Goal: Information Seeking & Learning: Find specific fact

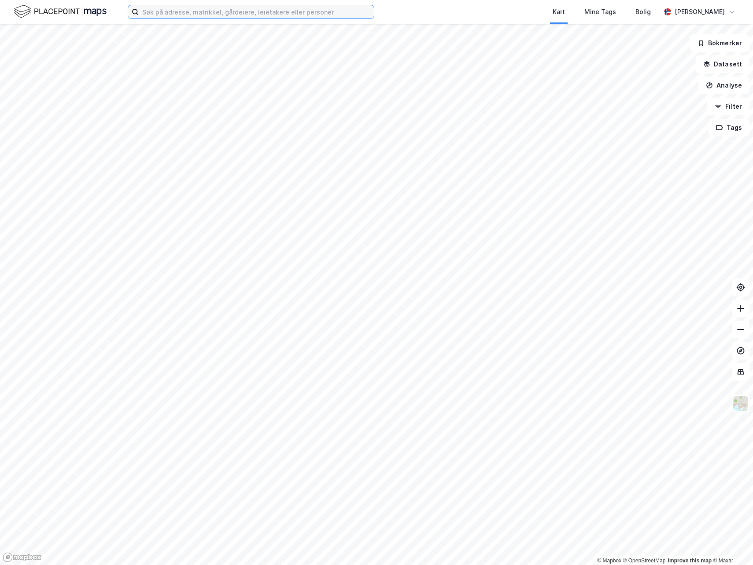
click at [295, 13] on input at bounding box center [256, 11] width 235 height 13
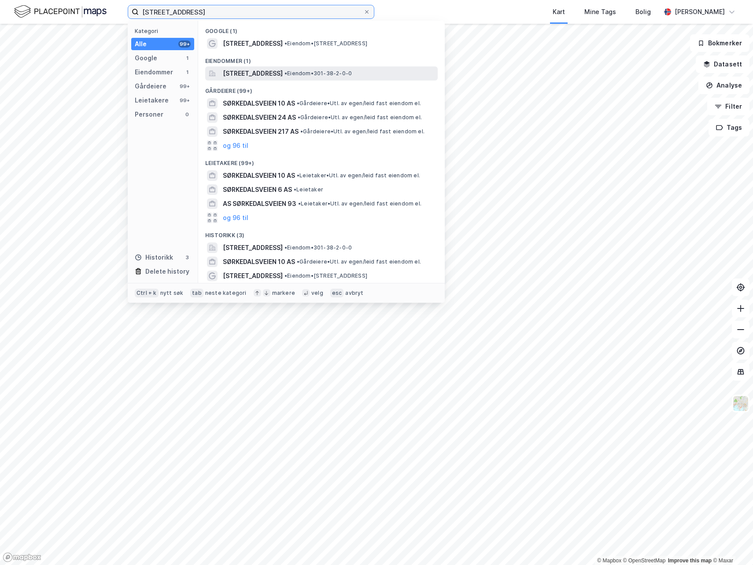
type input "[STREET_ADDRESS]"
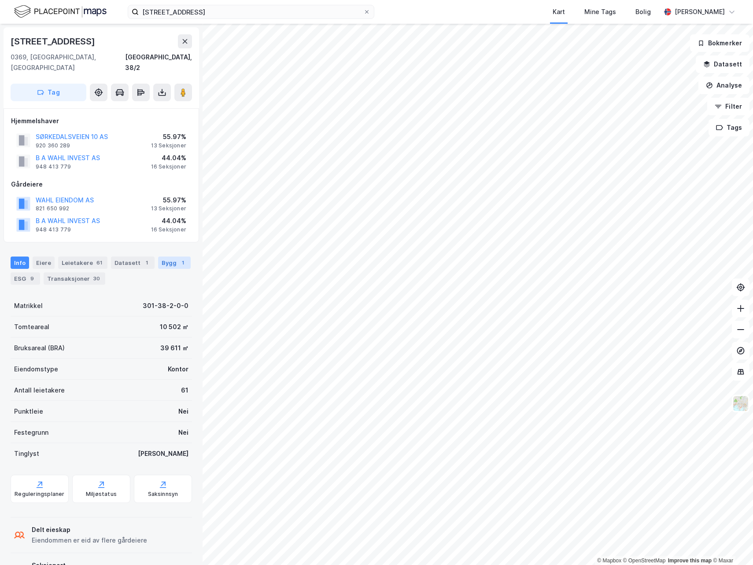
click at [171, 257] on div "Bygg 1" at bounding box center [174, 263] width 33 height 12
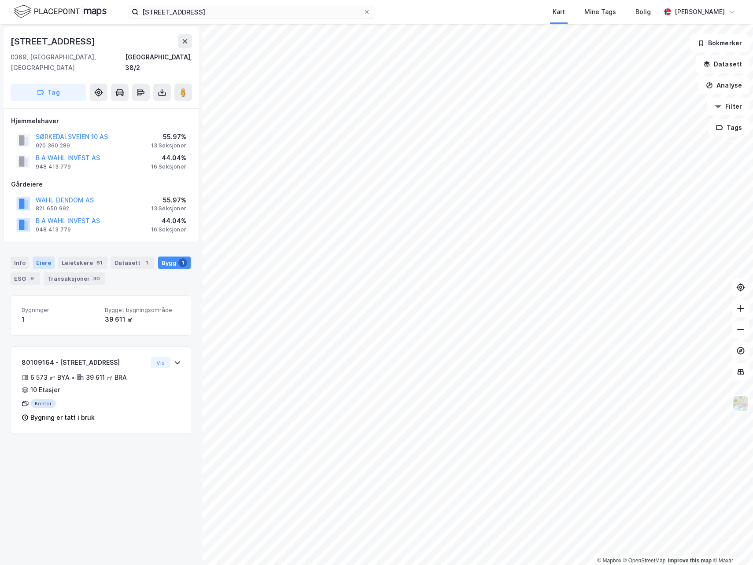
click at [42, 257] on div "Eiere" at bounding box center [44, 263] width 22 height 12
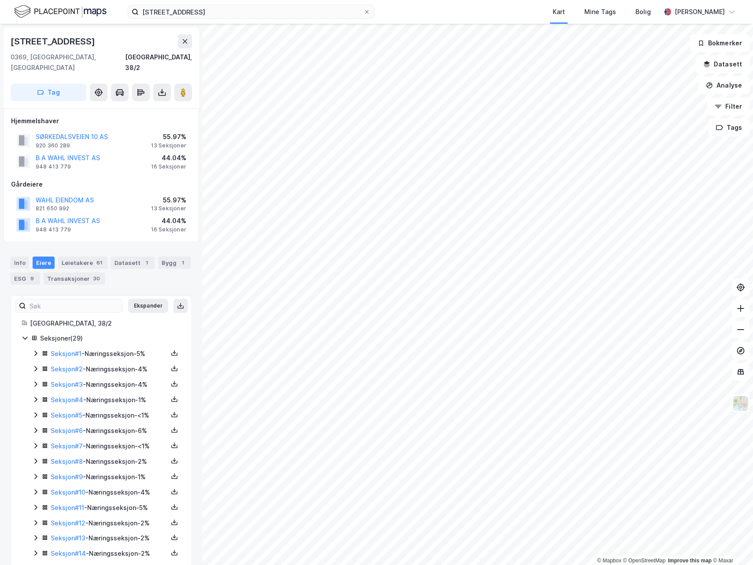
click at [35, 350] on icon at bounding box center [35, 353] width 7 height 7
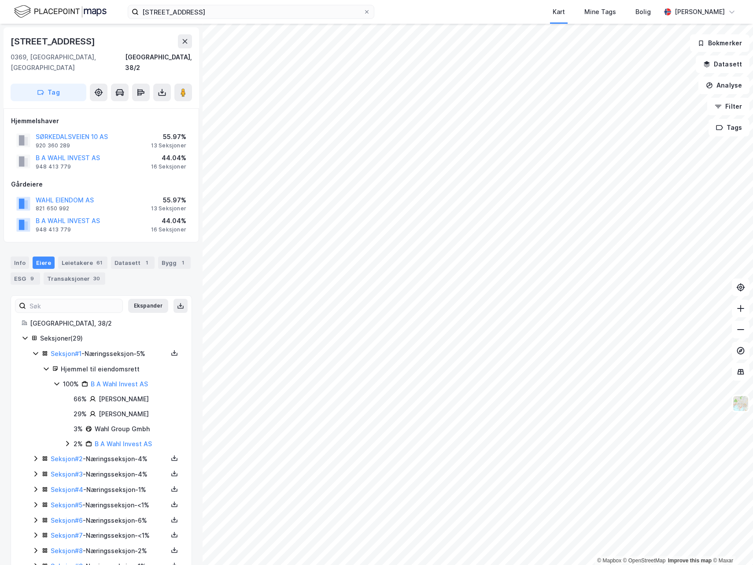
click at [35, 350] on icon at bounding box center [35, 353] width 7 height 7
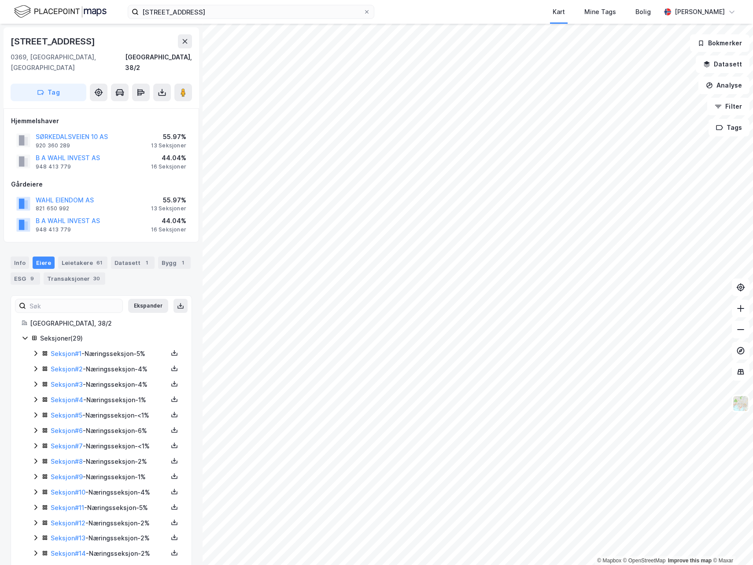
click at [35, 366] on icon at bounding box center [35, 368] width 3 height 5
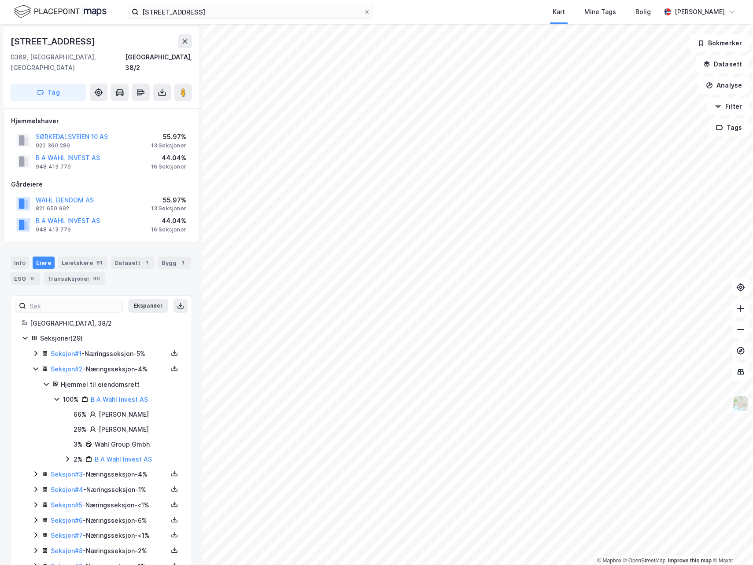
click at [35, 365] on icon at bounding box center [35, 368] width 7 height 7
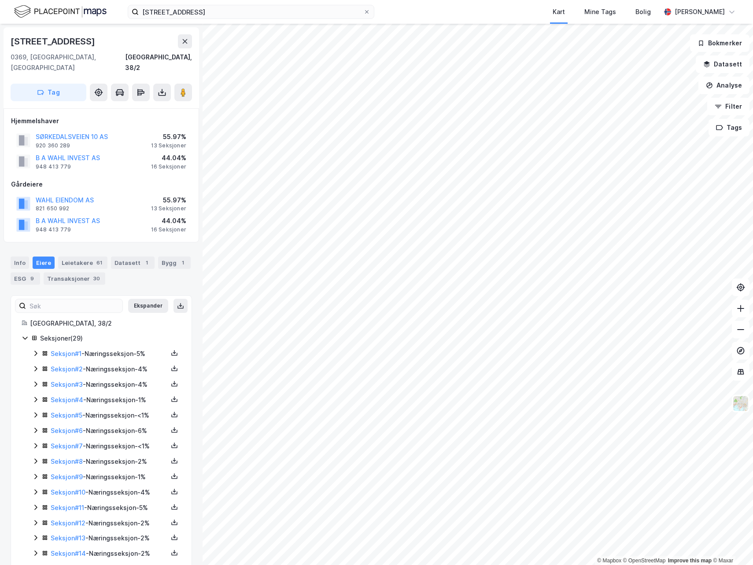
click at [35, 381] on icon at bounding box center [35, 384] width 7 height 7
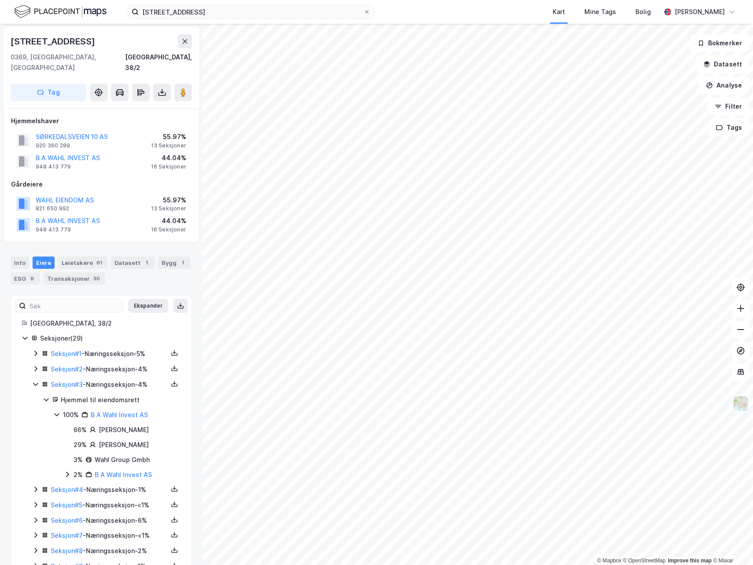
click at [35, 381] on icon at bounding box center [35, 384] width 7 height 7
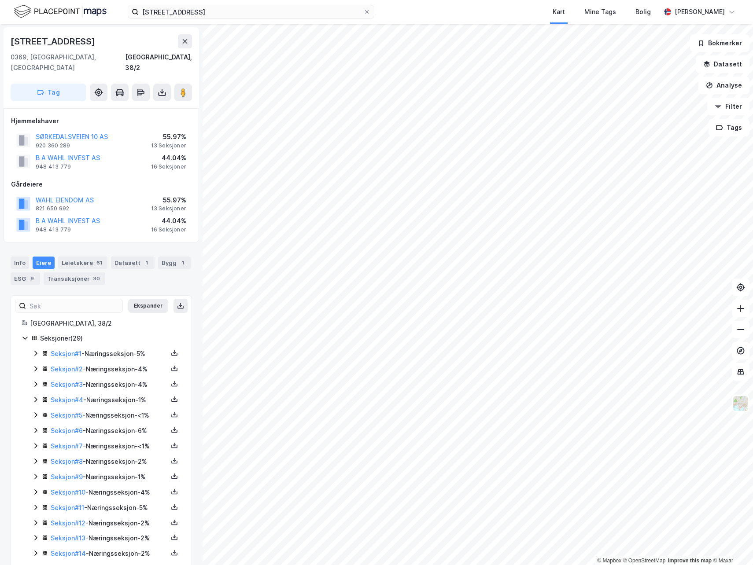
click at [35, 396] on icon at bounding box center [35, 399] width 7 height 7
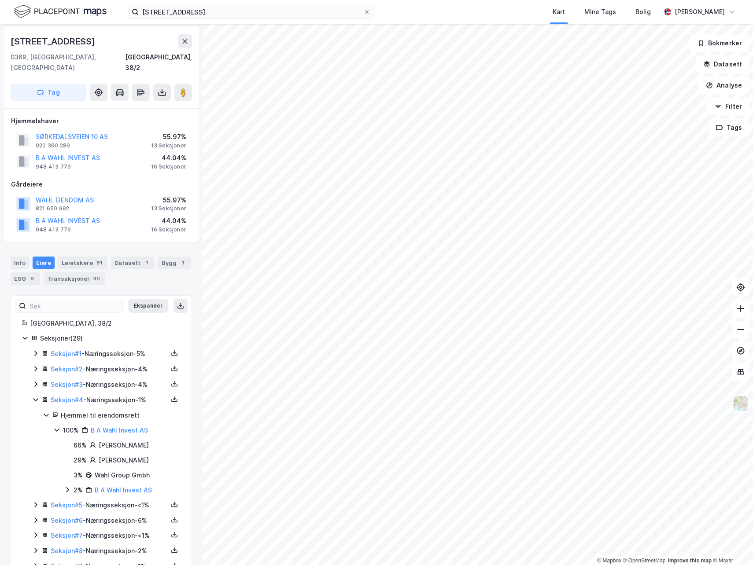
click at [35, 399] on icon at bounding box center [35, 400] width 5 height 3
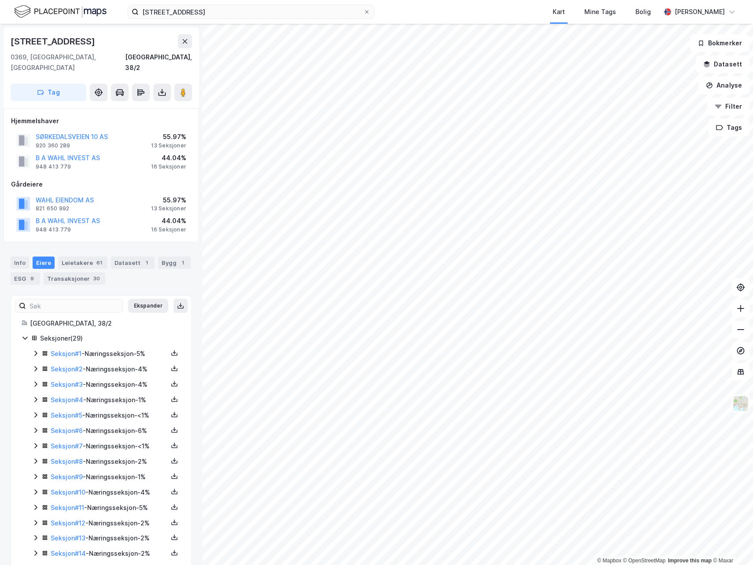
click at [34, 412] on icon at bounding box center [35, 415] width 7 height 7
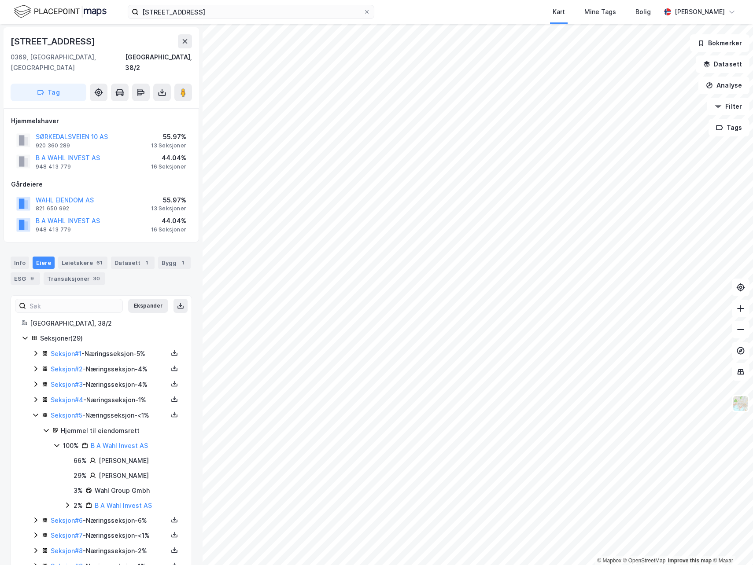
click at [34, 412] on icon at bounding box center [35, 415] width 7 height 7
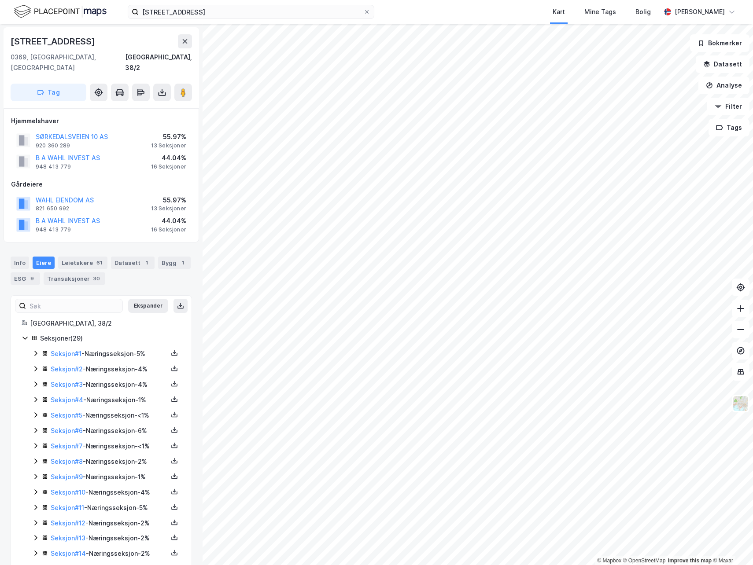
click at [33, 427] on icon at bounding box center [35, 430] width 7 height 7
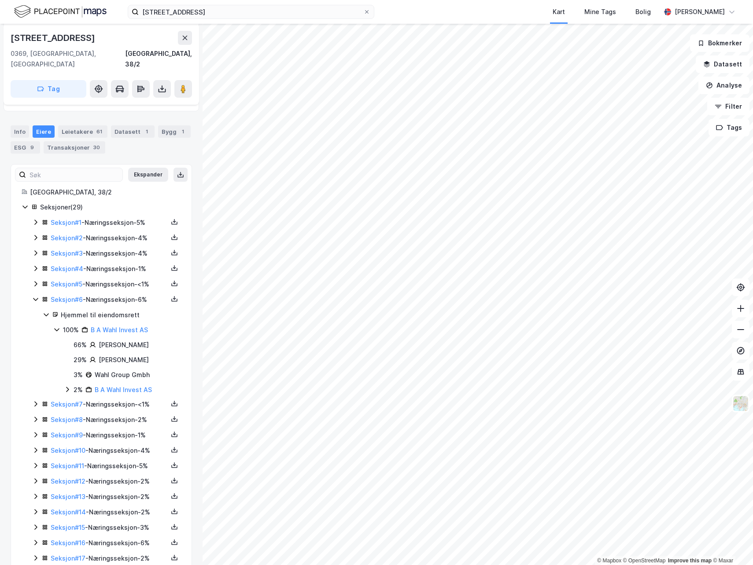
scroll to position [132, 0]
click at [35, 298] on icon at bounding box center [35, 299] width 5 height 3
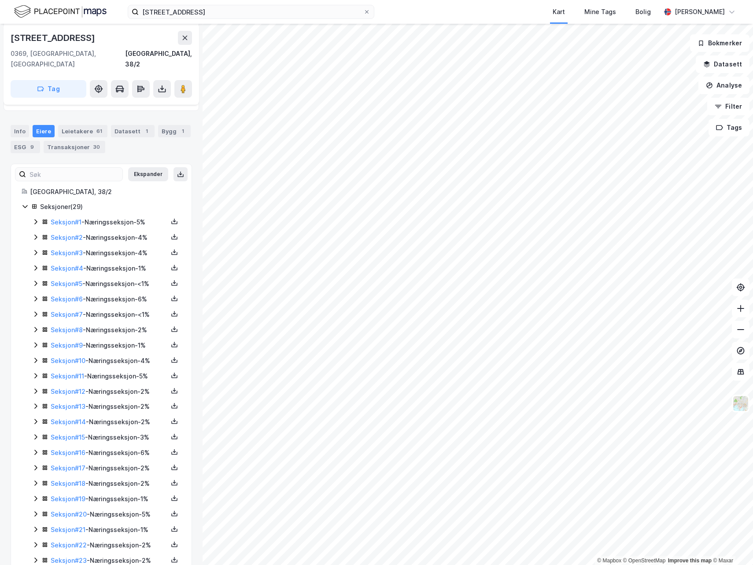
click at [35, 311] on icon at bounding box center [35, 314] width 7 height 7
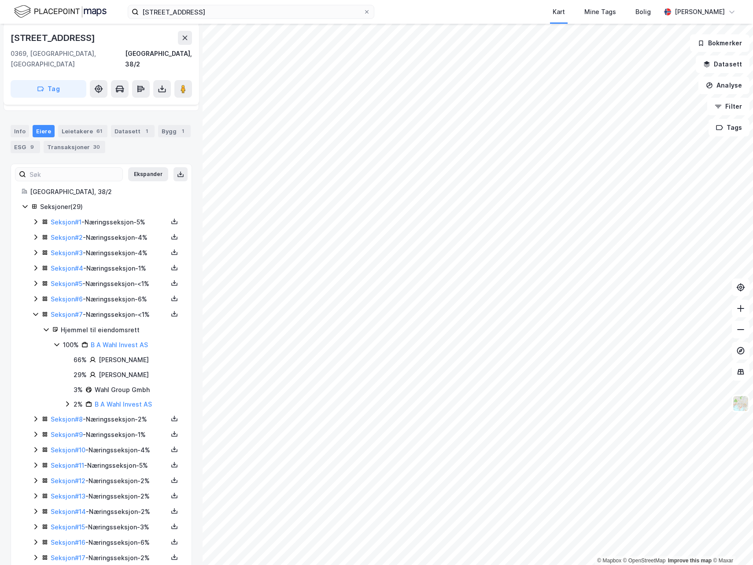
click at [35, 313] on icon at bounding box center [35, 314] width 5 height 3
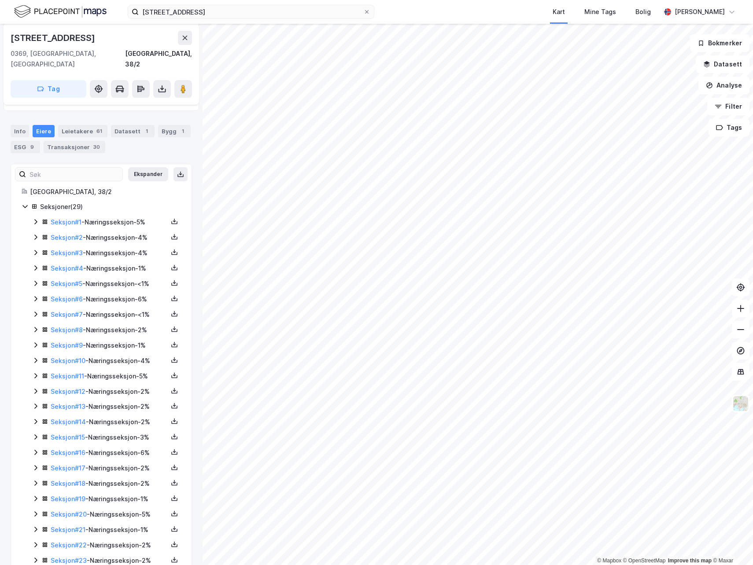
click at [36, 326] on icon at bounding box center [35, 329] width 7 height 7
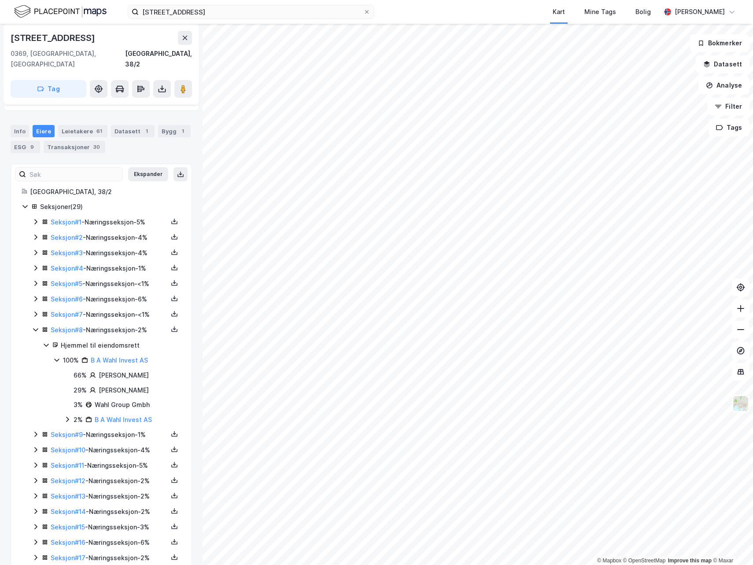
click at [36, 326] on icon at bounding box center [35, 329] width 7 height 7
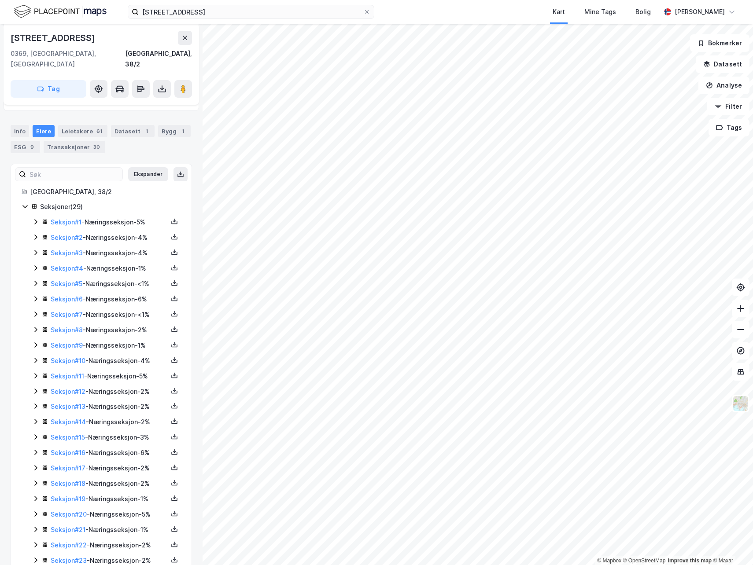
click at [35, 340] on div "Seksjon # 9 - Næringsseksjon - 1%" at bounding box center [106, 345] width 149 height 11
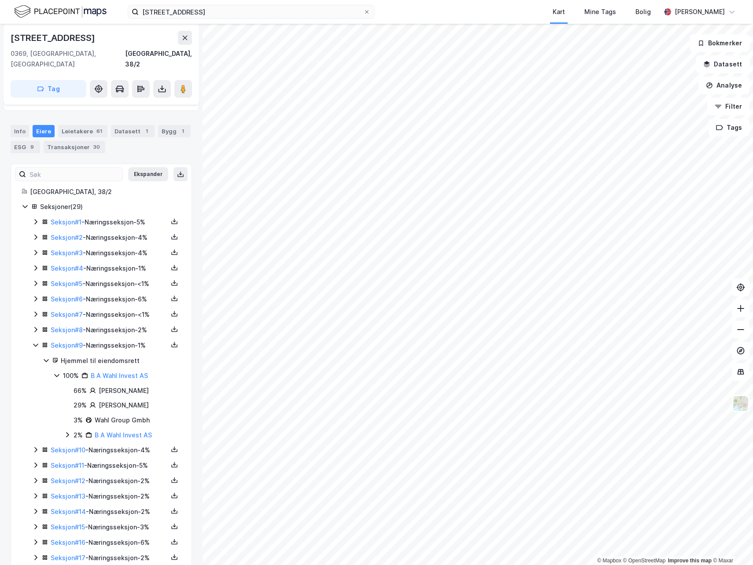
click at [35, 344] on icon at bounding box center [35, 345] width 5 height 3
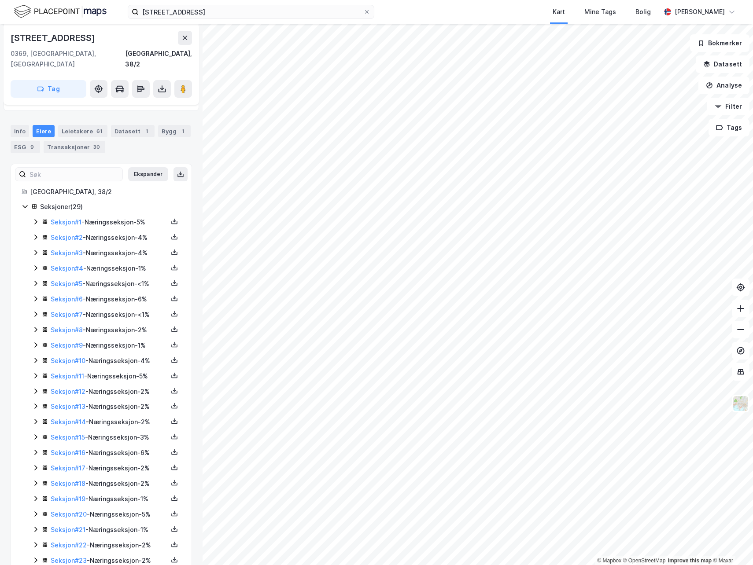
click at [35, 357] on icon at bounding box center [35, 360] width 7 height 7
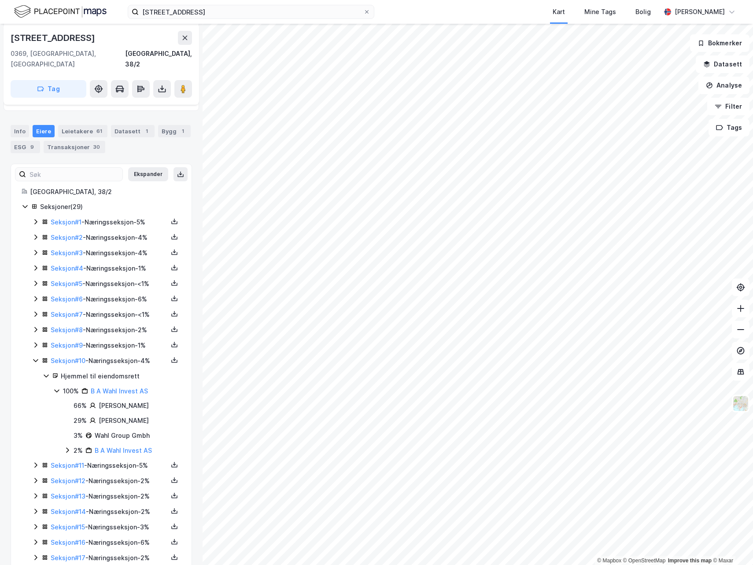
click at [35, 357] on icon at bounding box center [35, 360] width 7 height 7
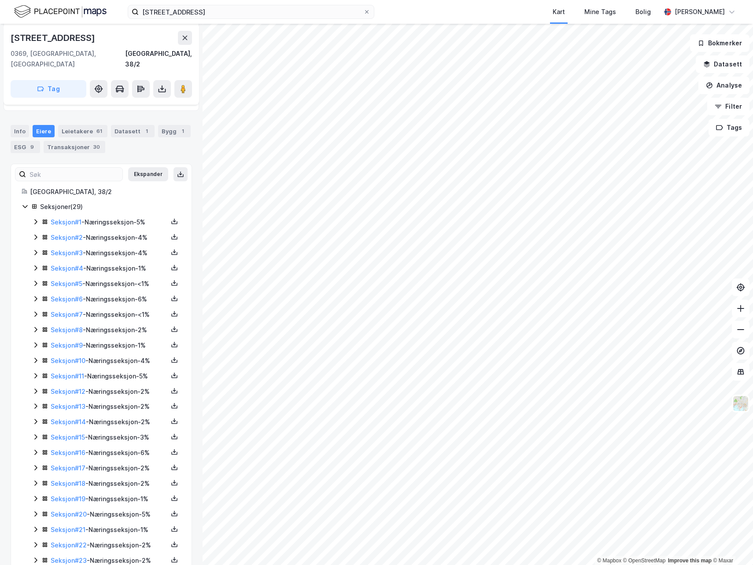
click at [36, 373] on icon at bounding box center [35, 375] width 3 height 5
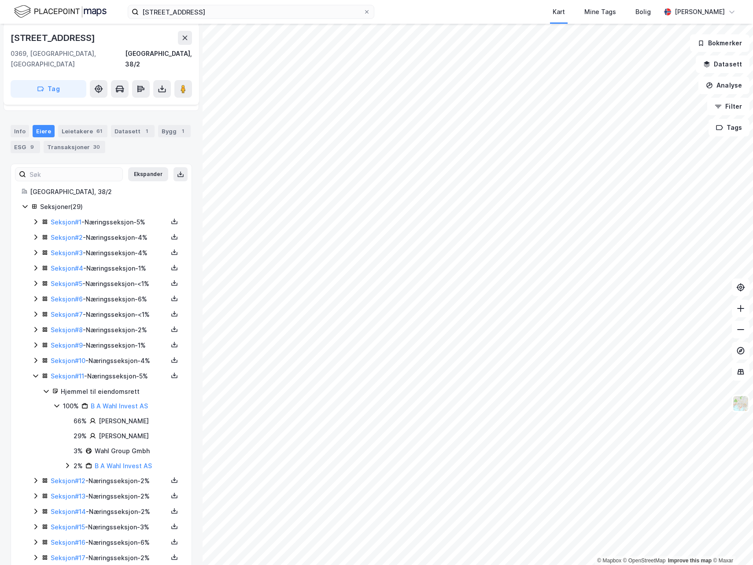
click at [36, 375] on icon at bounding box center [35, 376] width 5 height 3
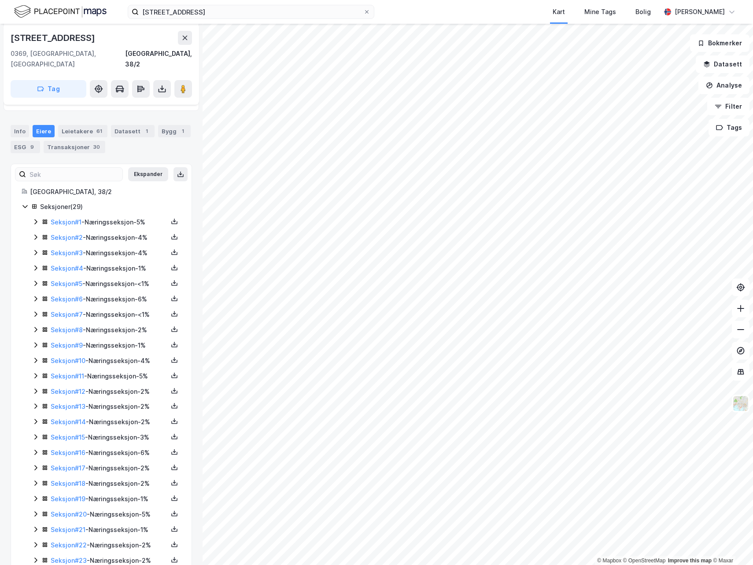
click at [33, 388] on icon at bounding box center [35, 391] width 7 height 7
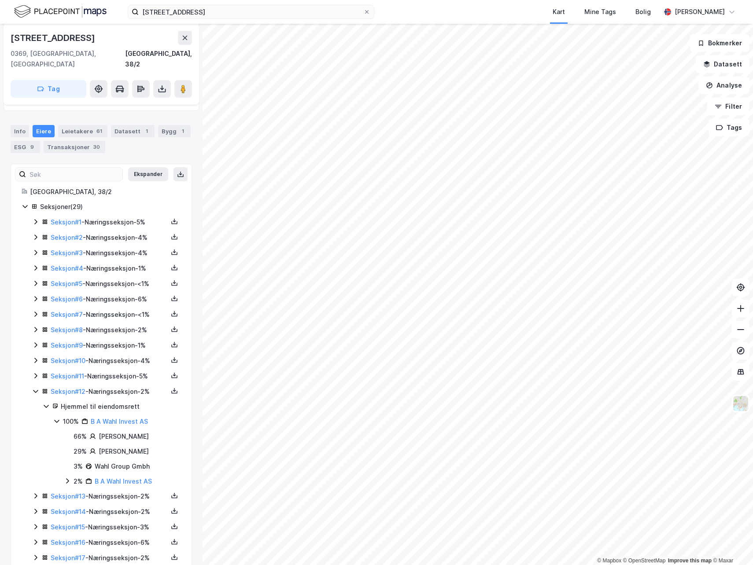
click at [33, 388] on icon at bounding box center [35, 391] width 7 height 7
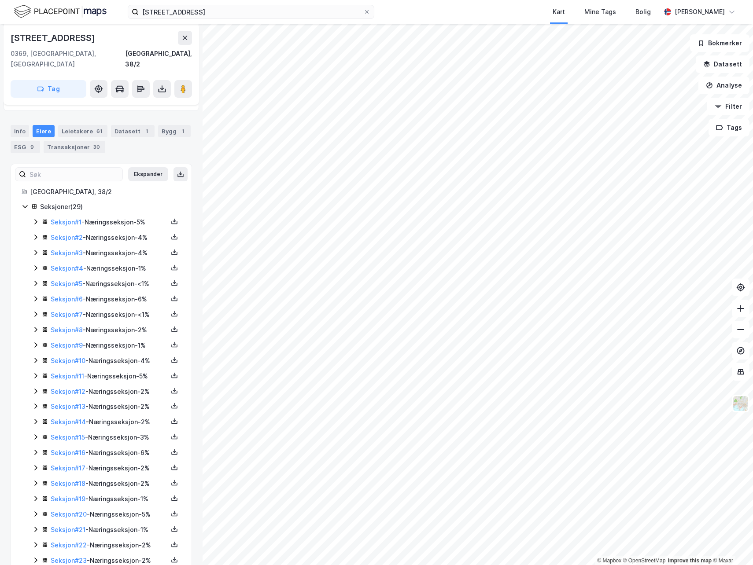
click at [34, 403] on icon at bounding box center [35, 406] width 7 height 7
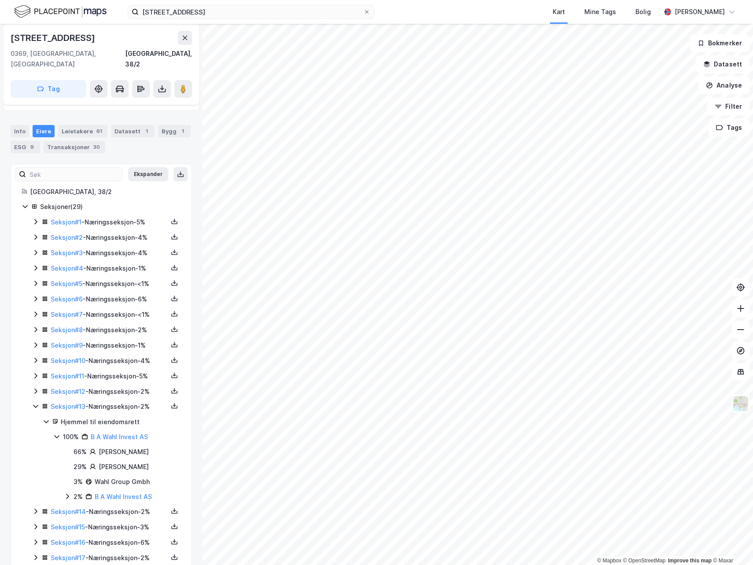
click at [34, 403] on icon at bounding box center [35, 406] width 7 height 7
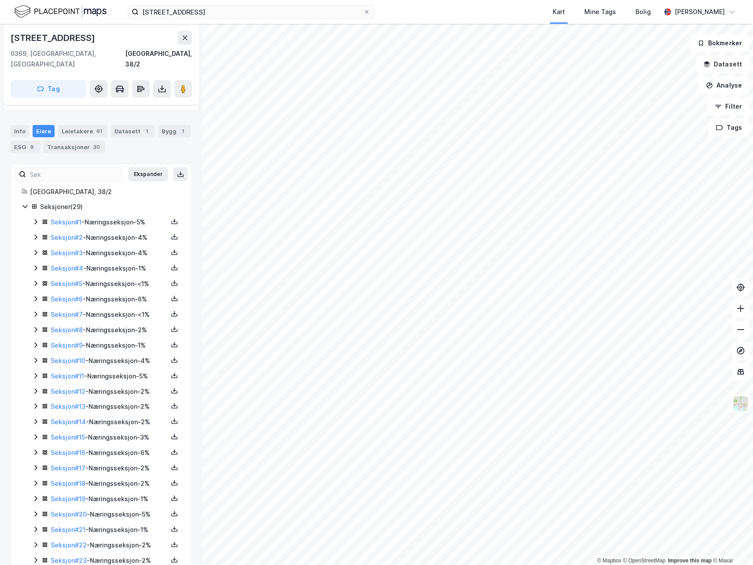
click at [33, 418] on icon at bounding box center [35, 421] width 7 height 7
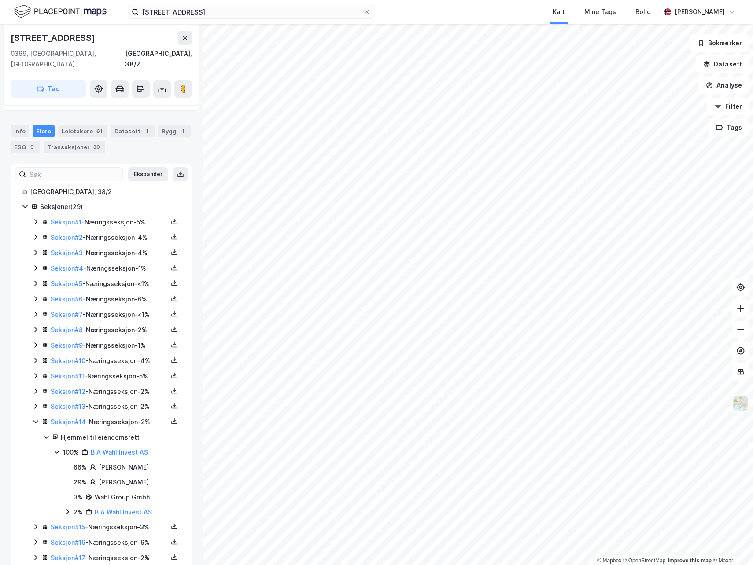
click at [34, 418] on icon at bounding box center [35, 421] width 7 height 7
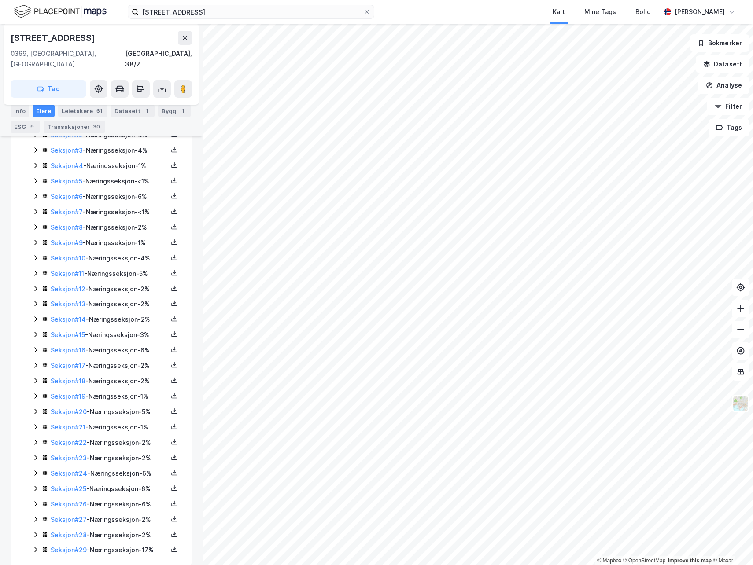
scroll to position [236, 0]
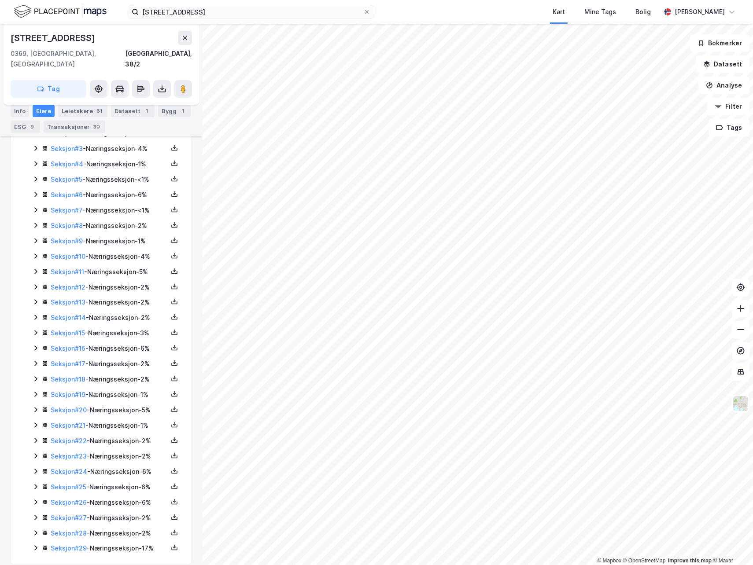
click at [35, 345] on icon at bounding box center [35, 348] width 7 height 7
click at [34, 347] on icon at bounding box center [35, 348] width 5 height 3
click at [34, 329] on icon at bounding box center [35, 332] width 7 height 7
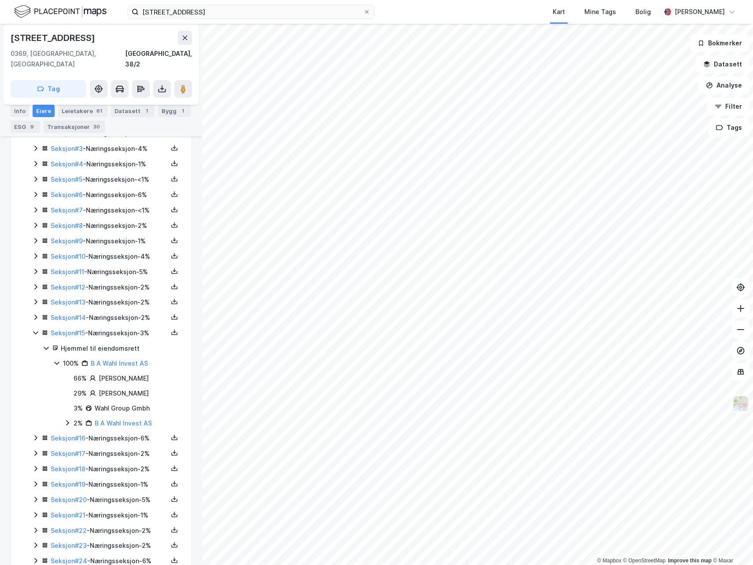
click at [34, 329] on icon at bounding box center [35, 332] width 7 height 7
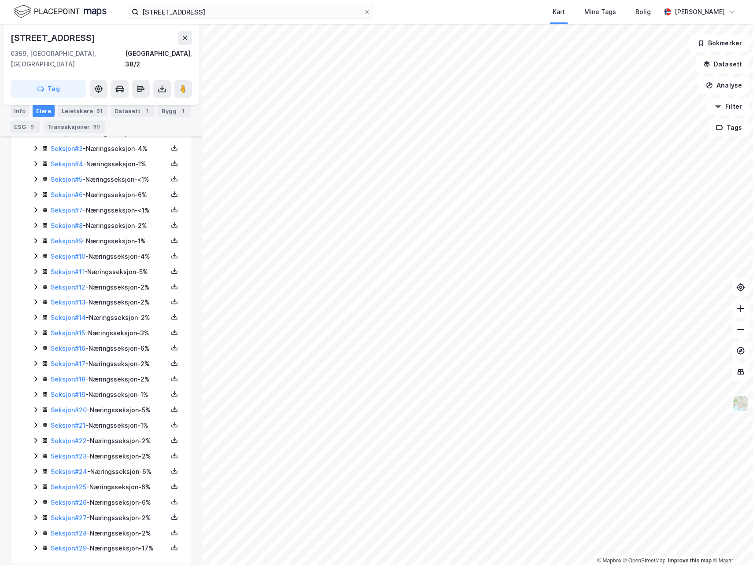
click at [35, 343] on div "Seksjon # 16 - Næringsseksjon - 6%" at bounding box center [106, 348] width 149 height 11
click at [34, 405] on icon at bounding box center [35, 408] width 7 height 7
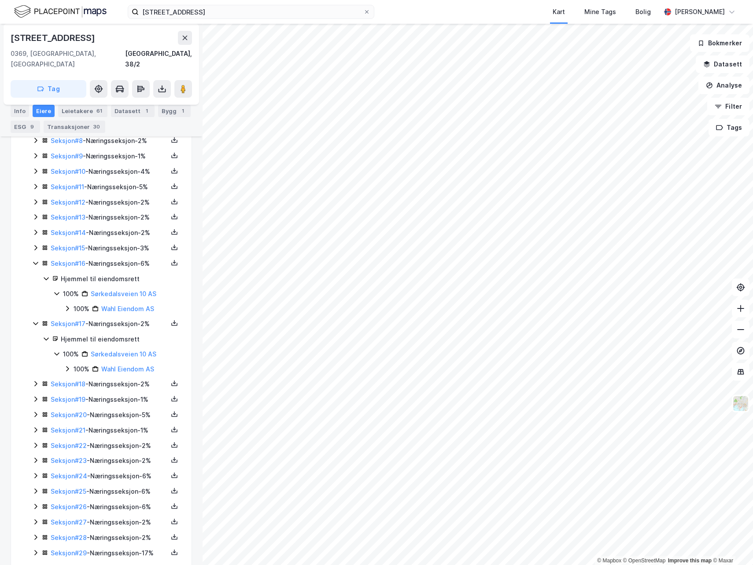
scroll to position [326, 0]
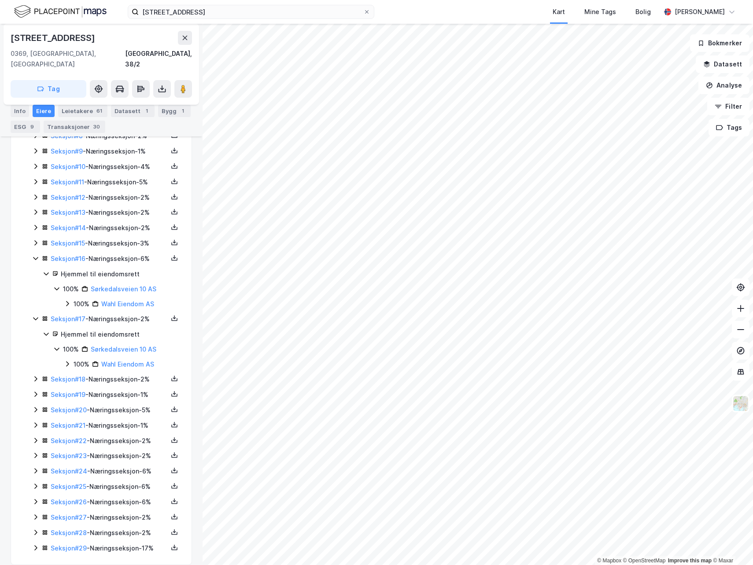
click at [35, 376] on icon at bounding box center [35, 379] width 7 height 7
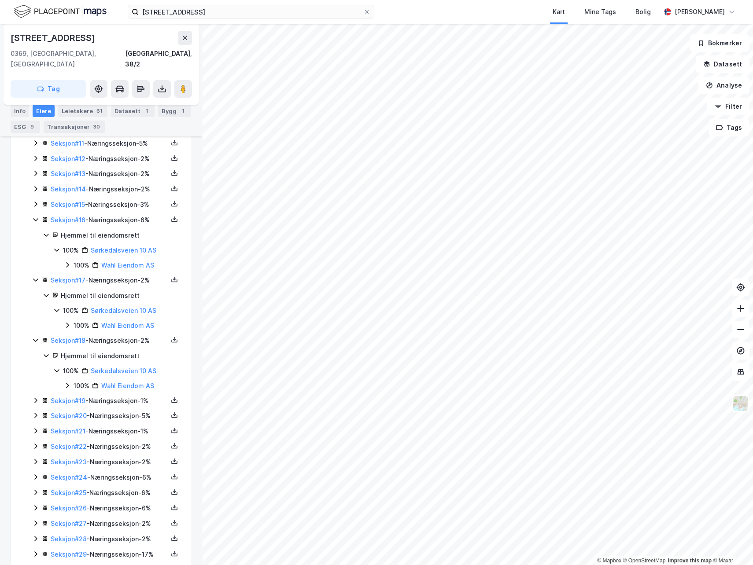
scroll to position [371, 0]
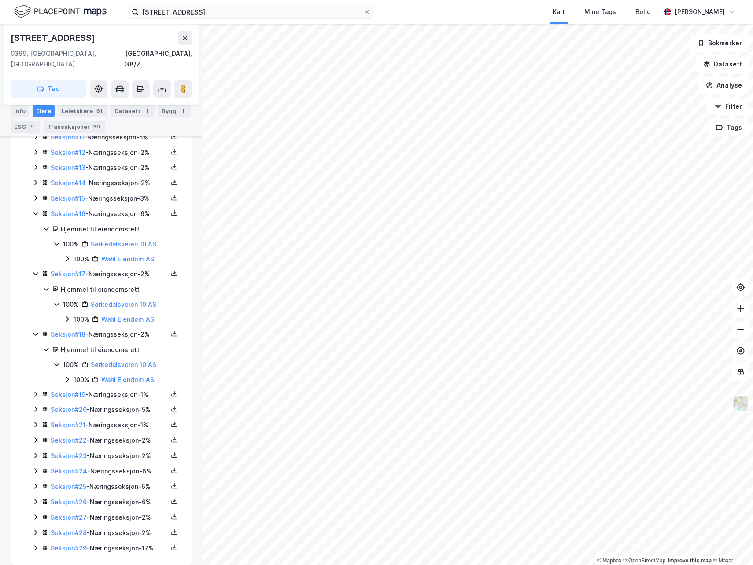
click at [36, 392] on icon at bounding box center [35, 394] width 3 height 5
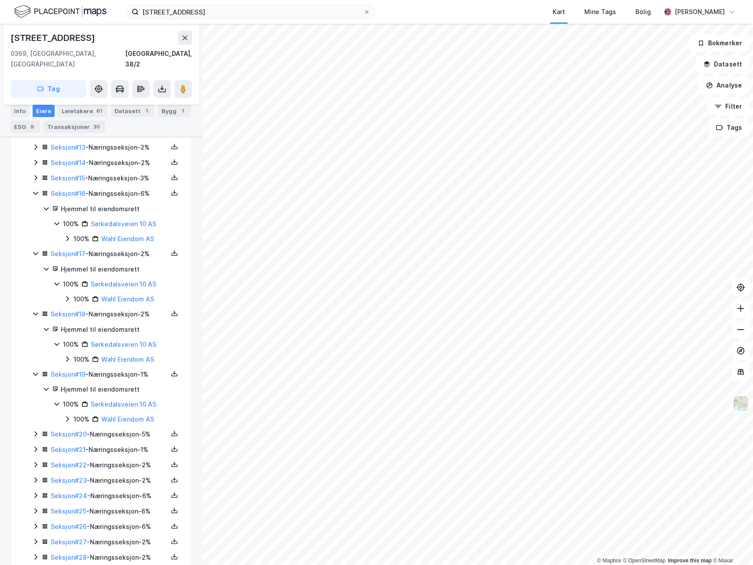
scroll to position [416, 0]
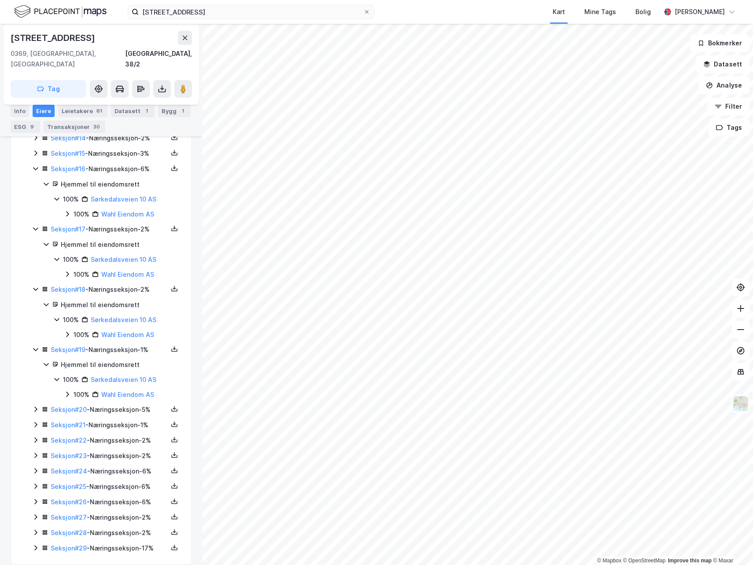
click at [34, 406] on icon at bounding box center [35, 409] width 7 height 7
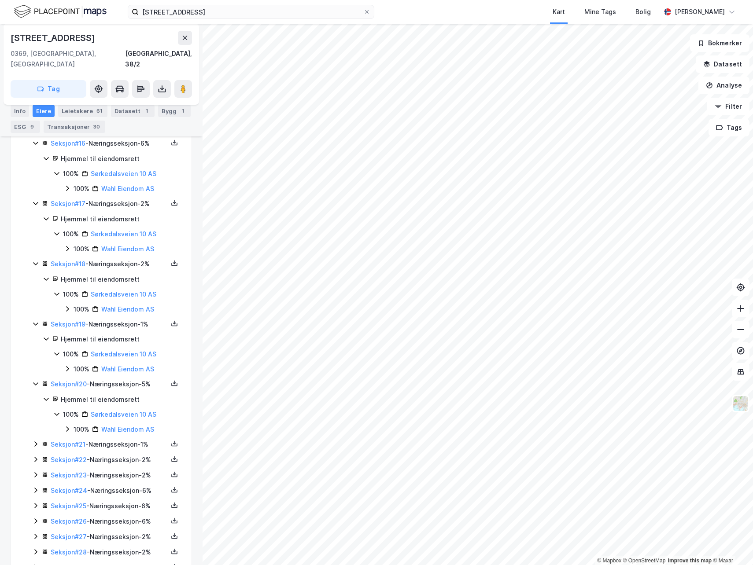
scroll to position [461, 0]
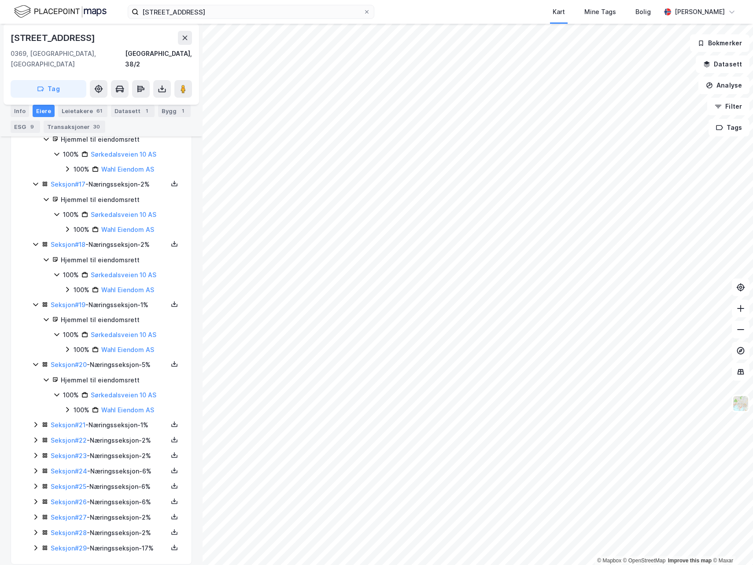
click at [33, 421] on icon at bounding box center [35, 424] width 7 height 7
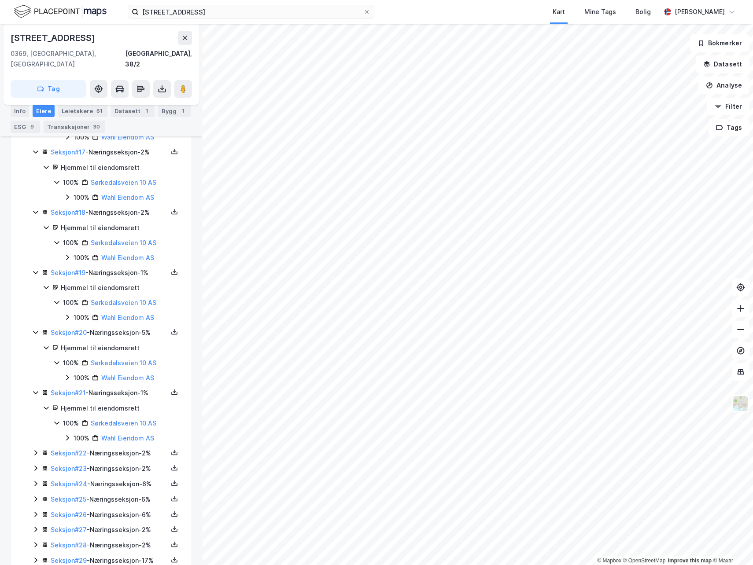
scroll to position [505, 0]
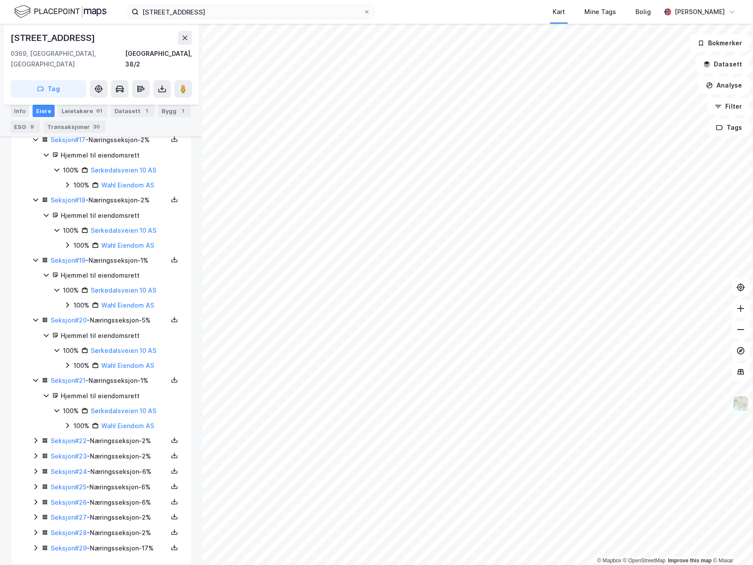
click at [35, 438] on icon at bounding box center [35, 440] width 3 height 5
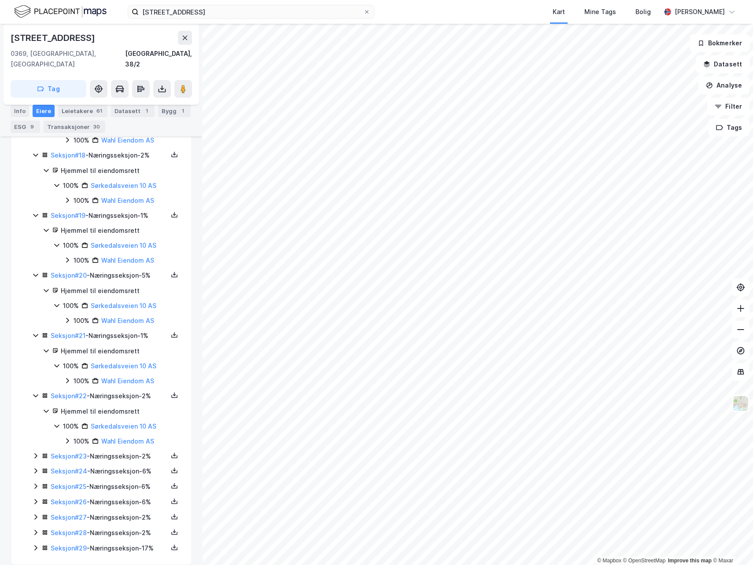
click at [36, 453] on icon at bounding box center [35, 456] width 7 height 7
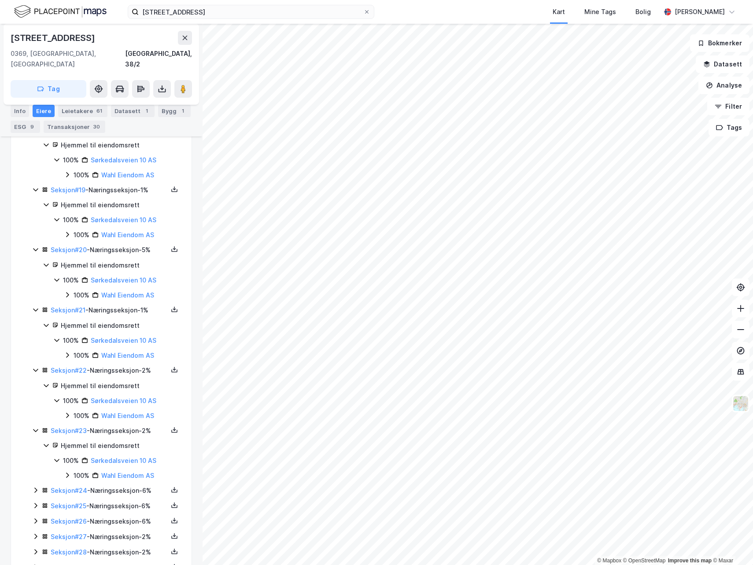
scroll to position [595, 0]
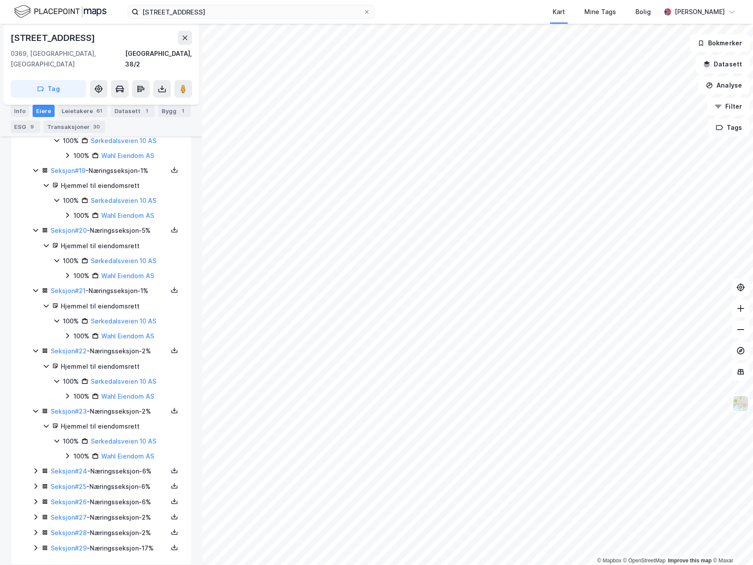
click at [34, 468] on icon at bounding box center [35, 471] width 7 height 7
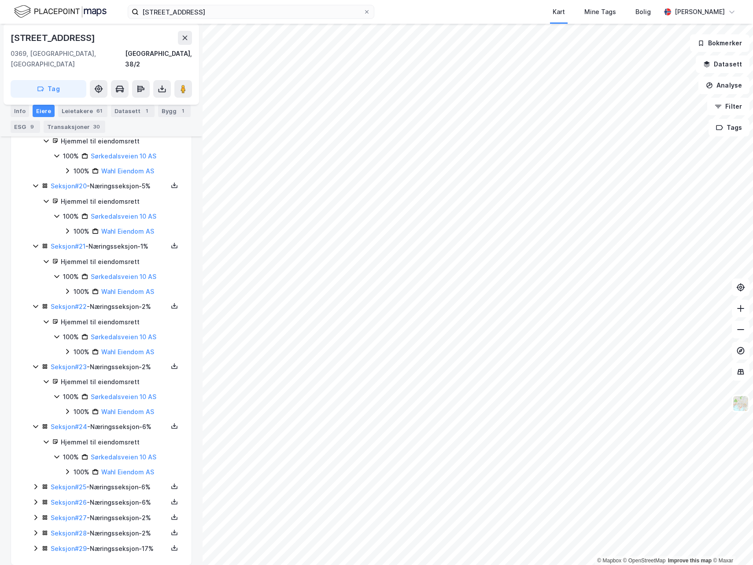
scroll to position [640, 0]
click at [35, 483] on icon at bounding box center [35, 486] width 7 height 7
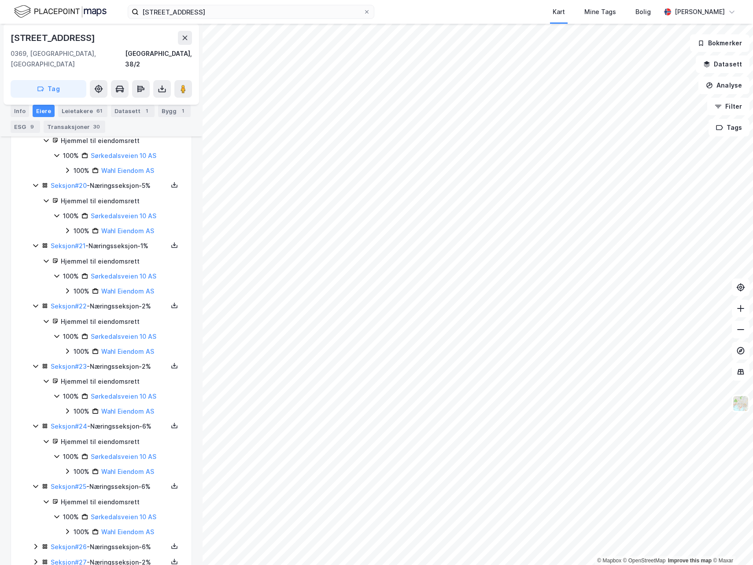
scroll to position [685, 0]
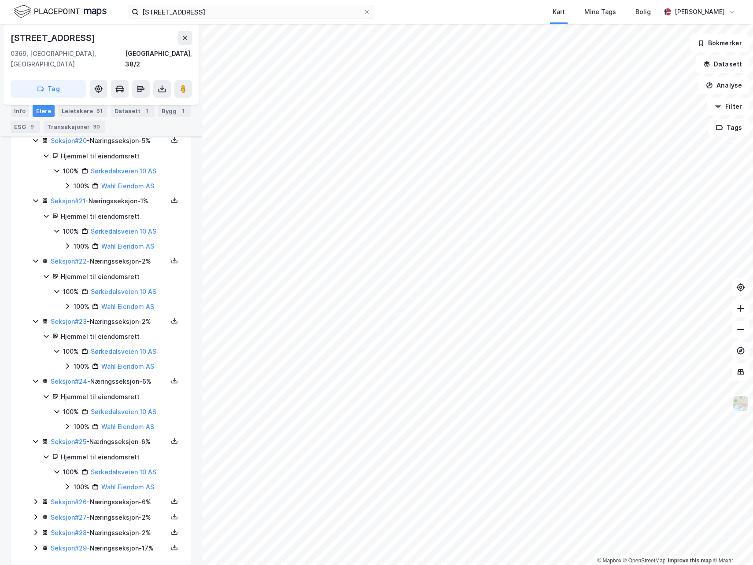
click at [36, 498] on icon at bounding box center [35, 501] width 7 height 7
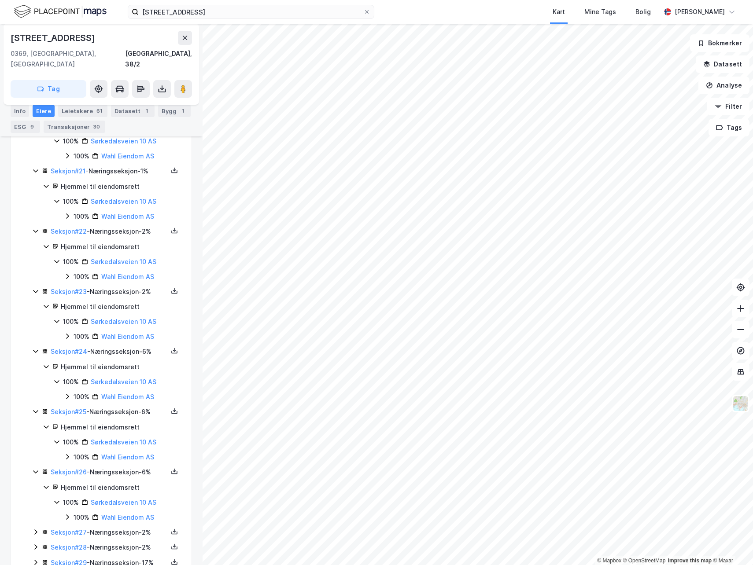
scroll to position [729, 0]
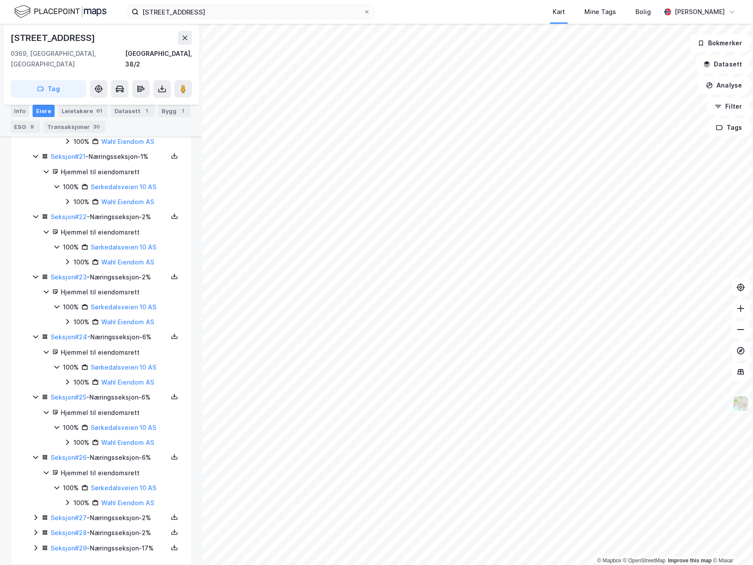
click at [32, 514] on icon at bounding box center [35, 517] width 7 height 7
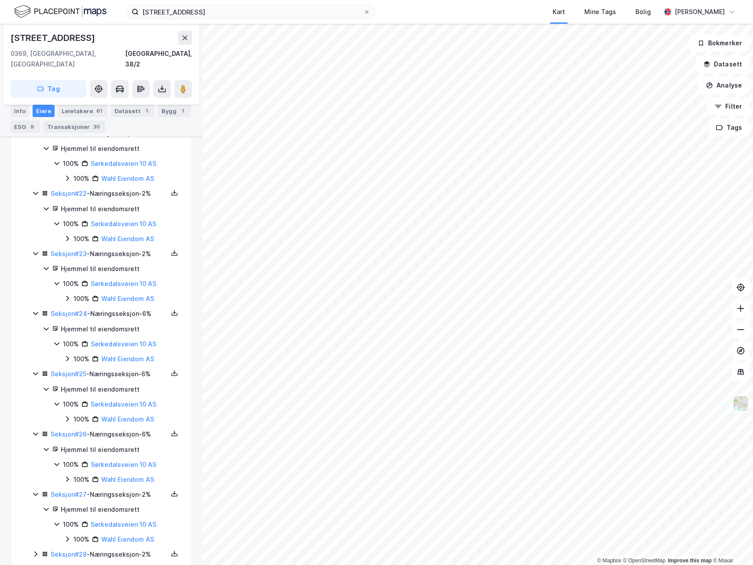
scroll to position [774, 0]
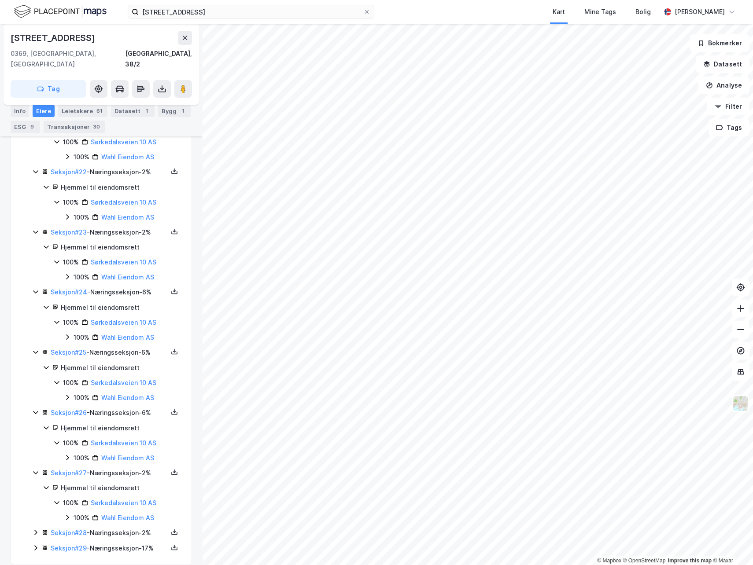
click at [35, 531] on icon at bounding box center [35, 533] width 3 height 5
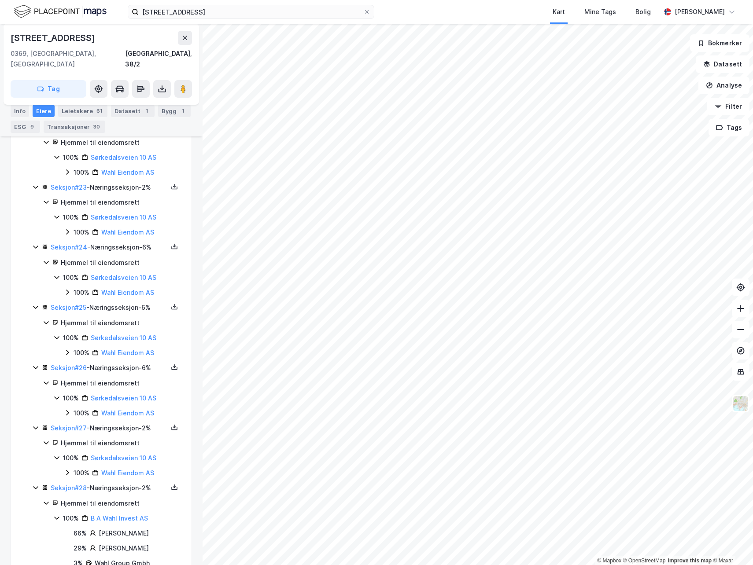
scroll to position [864, 0]
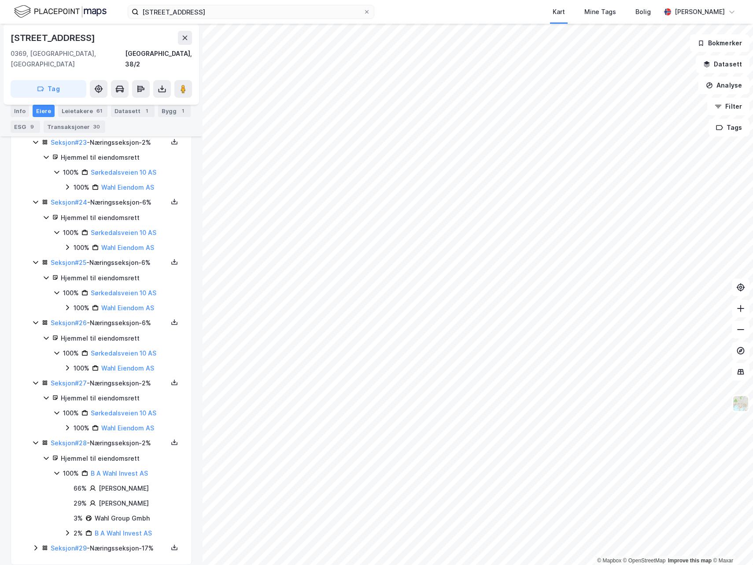
click at [35, 442] on icon at bounding box center [35, 443] width 5 height 3
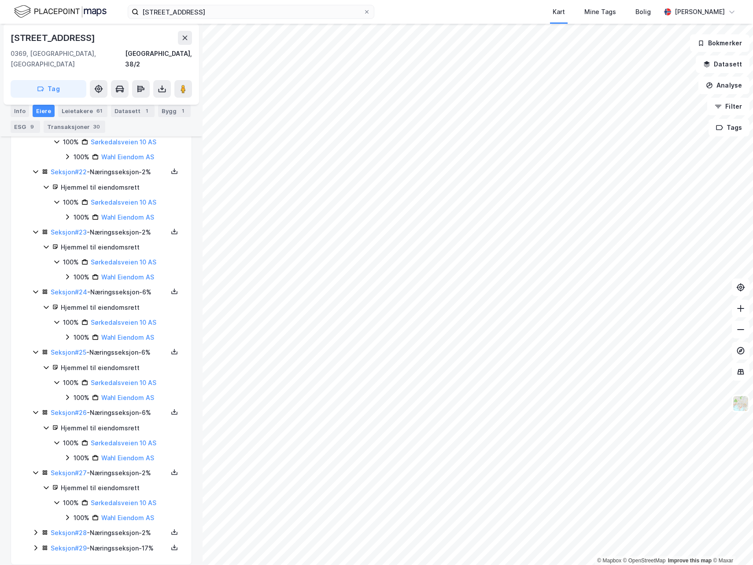
click at [38, 545] on icon at bounding box center [35, 548] width 7 height 7
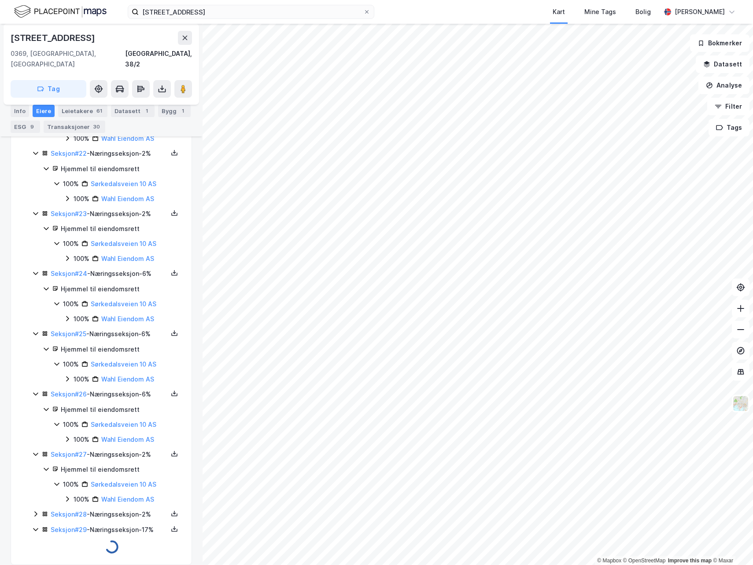
scroll to position [819, 0]
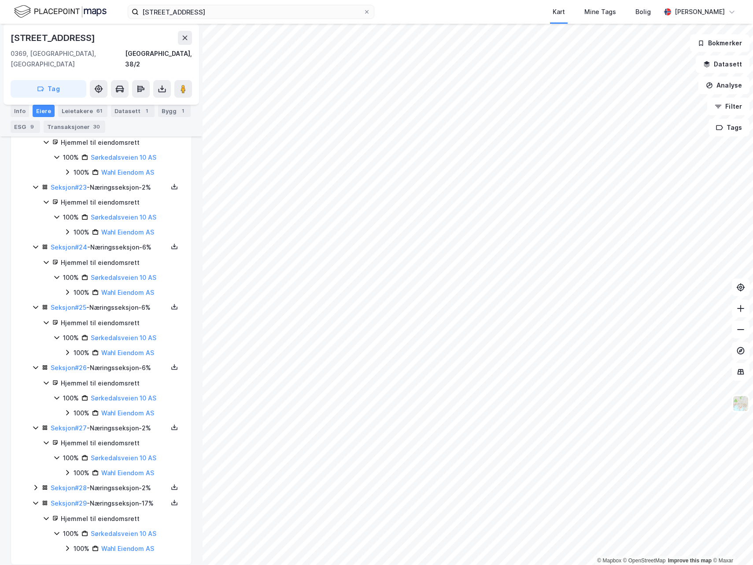
click at [35, 484] on icon at bounding box center [35, 487] width 7 height 7
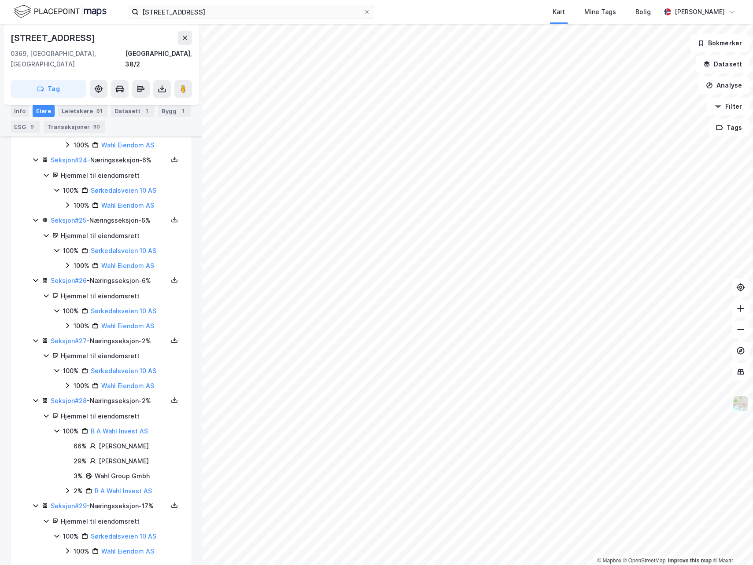
click at [36, 397] on icon at bounding box center [35, 400] width 7 height 7
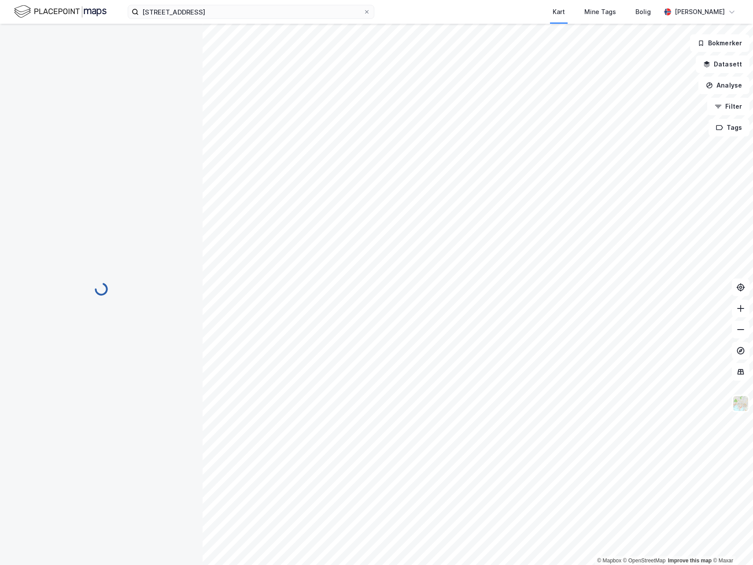
scroll to position [0, 0]
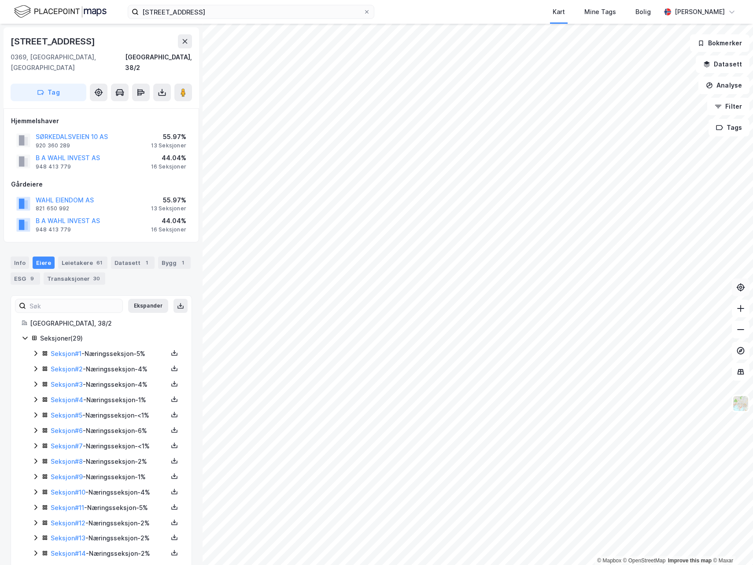
scroll to position [0, 0]
click at [70, 350] on link "Seksjon # 1" at bounding box center [66, 353] width 31 height 7
